Goal: Information Seeking & Learning: Learn about a topic

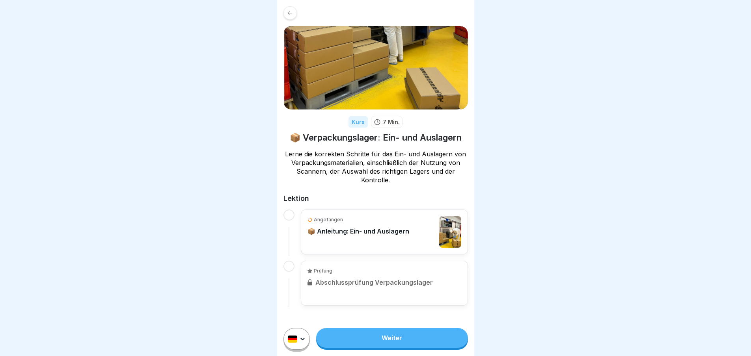
click at [287, 214] on div at bounding box center [289, 215] width 11 height 11
click at [395, 340] on link "Weiter" at bounding box center [391, 338] width 151 height 20
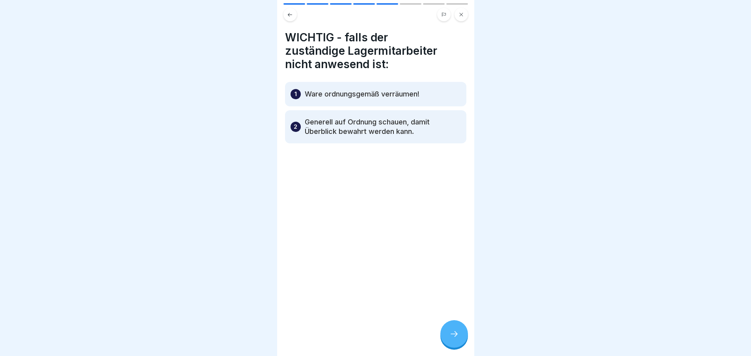
click at [453, 339] on icon at bounding box center [454, 334] width 9 height 9
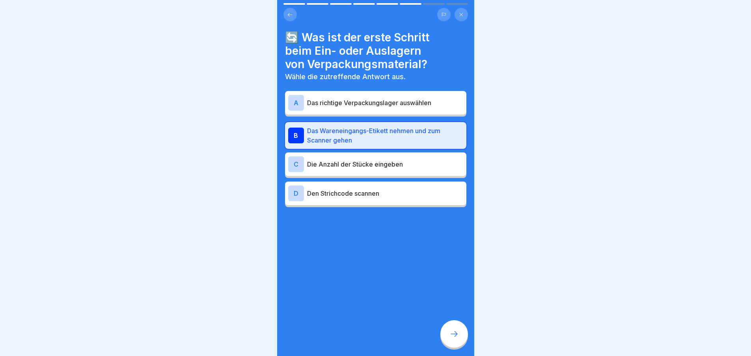
click at [455, 333] on div at bounding box center [454, 335] width 28 height 28
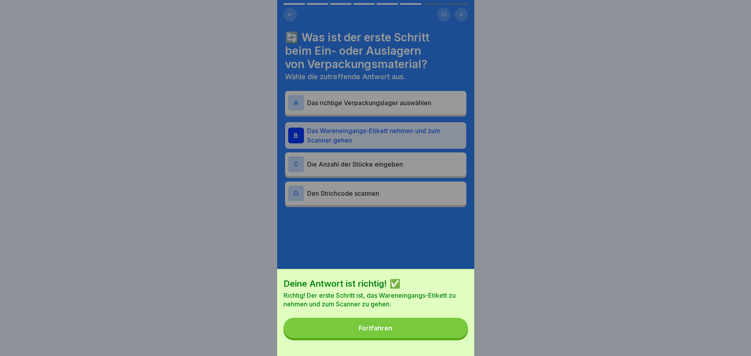
click at [399, 332] on button "Fortfahren" at bounding box center [376, 328] width 185 height 21
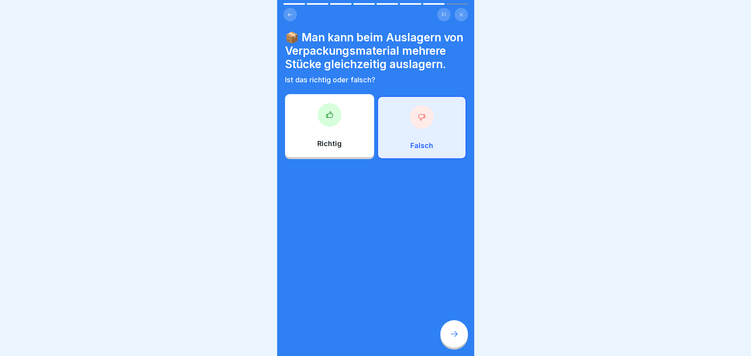
click at [418, 129] on div at bounding box center [422, 117] width 24 height 24
click at [455, 339] on icon at bounding box center [454, 334] width 9 height 9
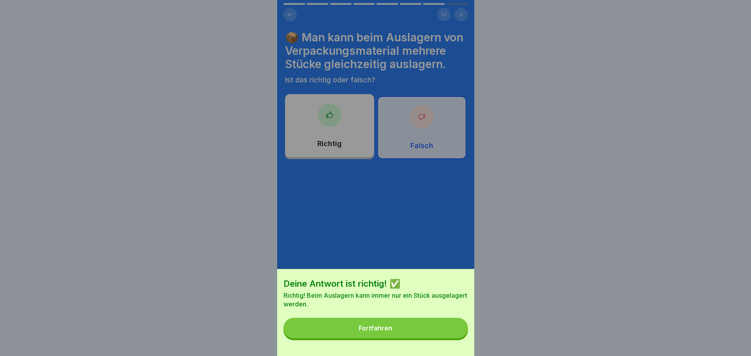
click at [392, 332] on div "Fortfahren" at bounding box center [376, 328] width 34 height 7
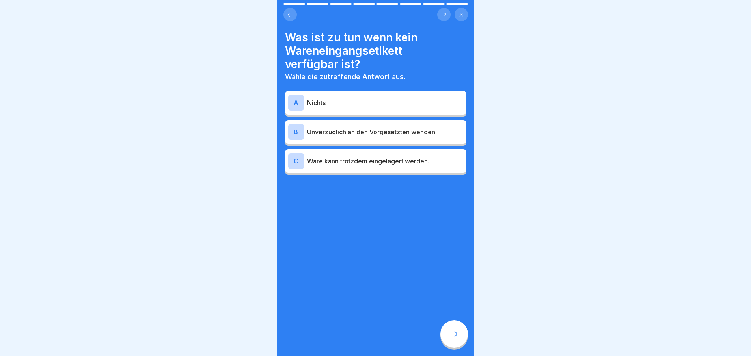
click at [355, 131] on p "Unverzüglich an den Vorgesetzten wenden." at bounding box center [385, 131] width 156 height 9
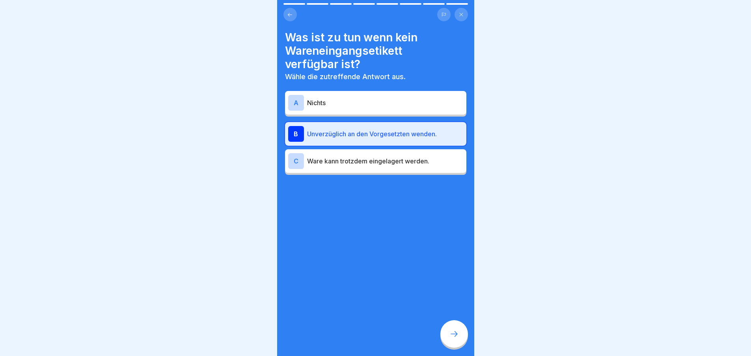
click at [461, 339] on div at bounding box center [454, 335] width 28 height 28
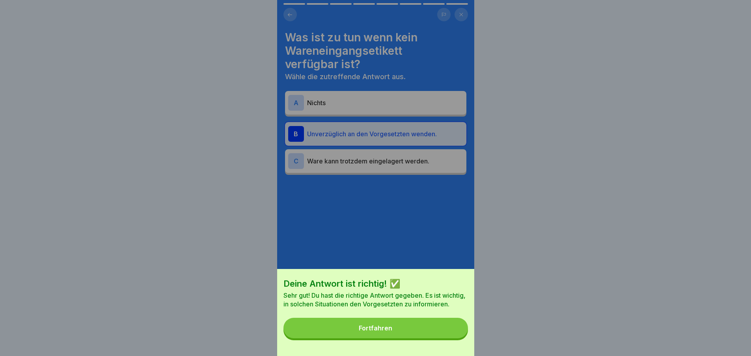
click at [387, 331] on div "Fortfahren" at bounding box center [376, 328] width 34 height 7
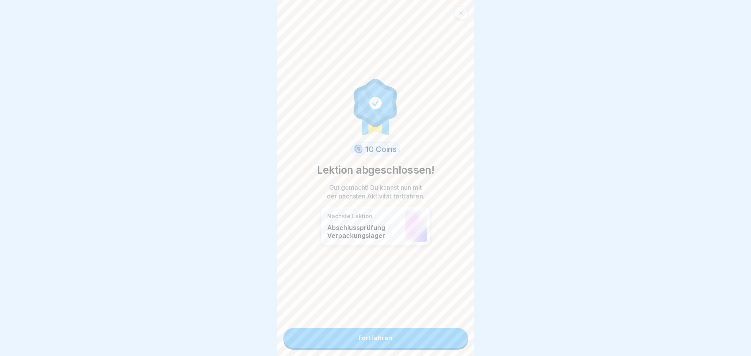
click at [382, 337] on link "Fortfahren" at bounding box center [376, 338] width 185 height 20
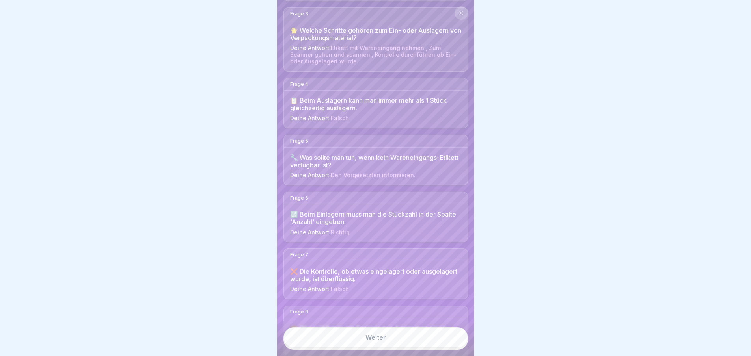
scroll to position [6, 0]
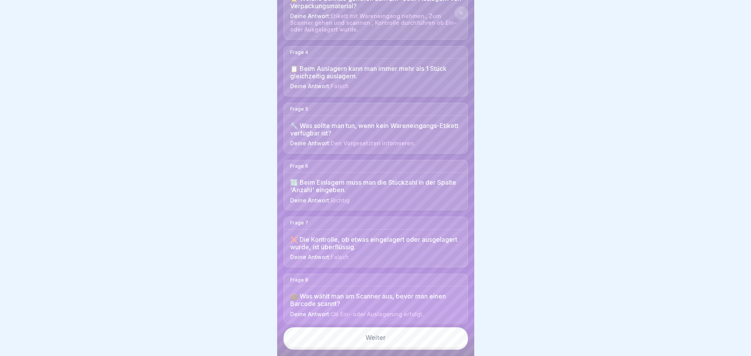
click at [381, 335] on link "Weiter" at bounding box center [376, 338] width 185 height 21
